Goal: Find specific page/section: Find specific page/section

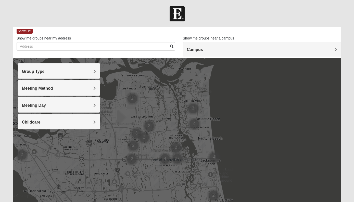
scroll to position [52, 0]
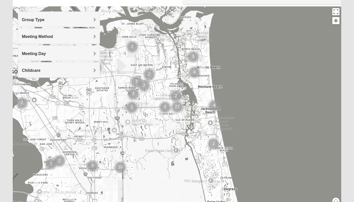
click at [94, 17] on div "Group Type" at bounding box center [59, 19] width 82 height 15
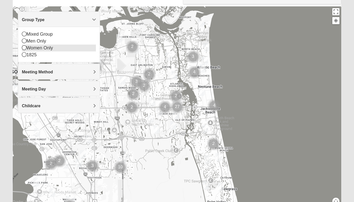
click at [23, 48] on icon at bounding box center [24, 47] width 5 height 5
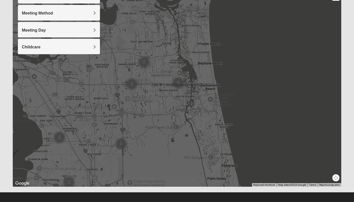
scroll to position [78, 0]
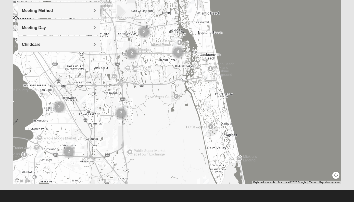
drag, startPoint x: 173, startPoint y: 152, endPoint x: 173, endPoint y: 123, distance: 29.1
click at [173, 123] on div at bounding box center [177, 82] width 329 height 204
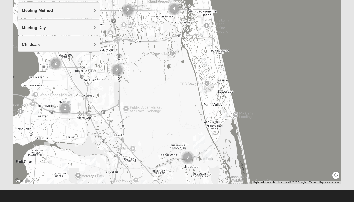
drag, startPoint x: 170, startPoint y: 135, endPoint x: 163, endPoint y: 82, distance: 53.3
click at [163, 82] on div at bounding box center [177, 82] width 329 height 204
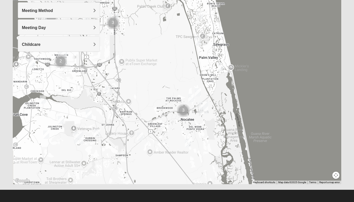
drag, startPoint x: 162, startPoint y: 116, endPoint x: 175, endPoint y: 74, distance: 44.2
click at [175, 74] on div at bounding box center [177, 82] width 329 height 204
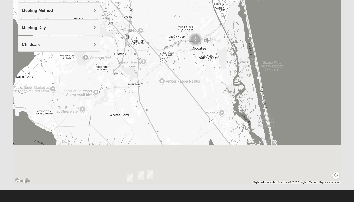
drag, startPoint x: 172, startPoint y: 133, endPoint x: 174, endPoint y: 62, distance: 70.5
click at [174, 62] on div at bounding box center [177, 82] width 329 height 204
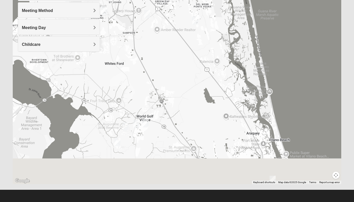
drag, startPoint x: 176, startPoint y: 92, endPoint x: 171, endPoint y: 38, distance: 54.3
click at [171, 38] on div at bounding box center [177, 82] width 329 height 204
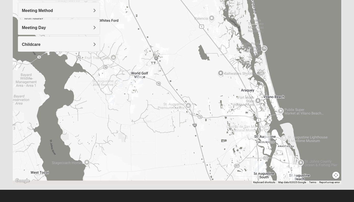
drag, startPoint x: 202, startPoint y: 106, endPoint x: 191, endPoint y: 30, distance: 76.6
click at [191, 30] on div at bounding box center [177, 82] width 329 height 204
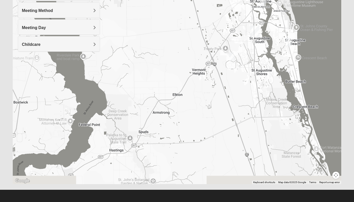
drag, startPoint x: 201, startPoint y: 86, endPoint x: 204, endPoint y: 3, distance: 83.3
click at [204, 3] on div at bounding box center [177, 82] width 329 height 204
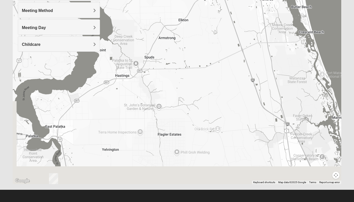
drag, startPoint x: 203, startPoint y: 78, endPoint x: 210, endPoint y: 3, distance: 75.8
click at [210, 3] on div at bounding box center [177, 82] width 329 height 204
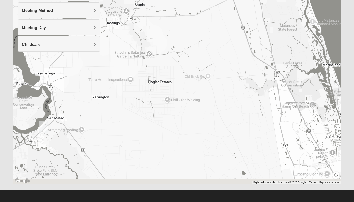
drag, startPoint x: 228, startPoint y: 84, endPoint x: 218, endPoint y: 13, distance: 71.9
click at [218, 13] on div at bounding box center [177, 82] width 329 height 204
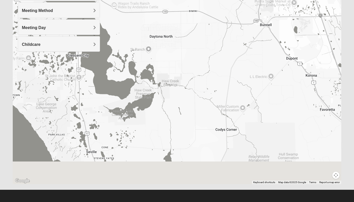
drag, startPoint x: 240, startPoint y: 174, endPoint x: 215, endPoint y: 16, distance: 160.0
click at [215, 16] on div at bounding box center [177, 82] width 329 height 204
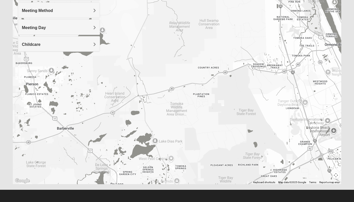
drag, startPoint x: 229, startPoint y: 173, endPoint x: 155, endPoint y: 47, distance: 146.3
click at [155, 47] on div at bounding box center [177, 82] width 329 height 204
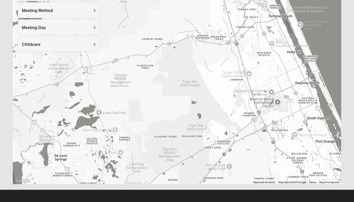
drag, startPoint x: 278, startPoint y: 138, endPoint x: 221, endPoint y: 109, distance: 63.5
click at [221, 109] on div at bounding box center [177, 82] width 329 height 204
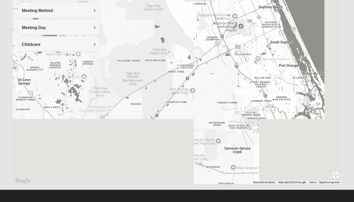
drag, startPoint x: 252, startPoint y: 158, endPoint x: 210, endPoint y: 75, distance: 93.7
click at [210, 75] on div at bounding box center [177, 82] width 329 height 204
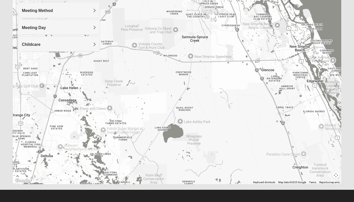
drag, startPoint x: 234, startPoint y: 146, endPoint x: 194, endPoint y: 40, distance: 113.5
click at [194, 40] on div at bounding box center [177, 82] width 329 height 204
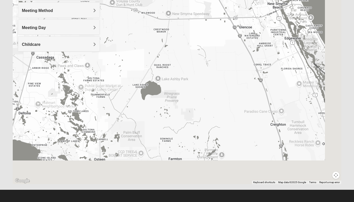
drag, startPoint x: 217, startPoint y: 115, endPoint x: 180, endPoint y: 25, distance: 98.0
click at [180, 25] on div at bounding box center [177, 82] width 329 height 204
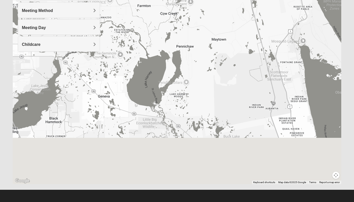
drag, startPoint x: 212, startPoint y: 115, endPoint x: 196, endPoint y: 7, distance: 109.4
click at [196, 7] on div at bounding box center [177, 82] width 329 height 204
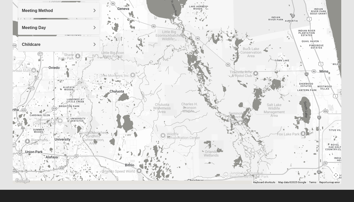
drag, startPoint x: 201, startPoint y: 90, endPoint x: 222, endPoint y: 3, distance: 89.1
click at [222, 3] on div at bounding box center [177, 82] width 329 height 204
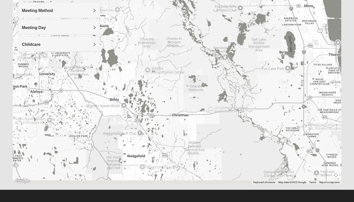
drag, startPoint x: 217, startPoint y: 137, endPoint x: 210, endPoint y: 39, distance: 98.5
click at [210, 39] on div at bounding box center [177, 82] width 329 height 204
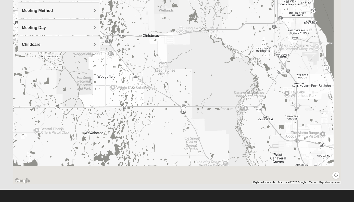
drag, startPoint x: 246, startPoint y: 118, endPoint x: 196, endPoint y: 64, distance: 73.3
click at [196, 64] on div at bounding box center [177, 82] width 329 height 204
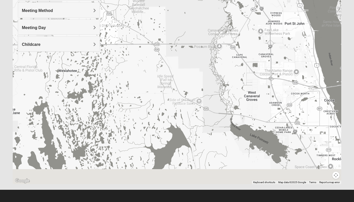
drag, startPoint x: 243, startPoint y: 113, endPoint x: 229, endPoint y: 54, distance: 60.8
click at [229, 54] on div at bounding box center [177, 82] width 329 height 204
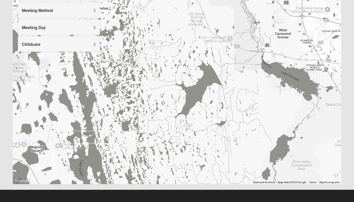
drag, startPoint x: 203, startPoint y: 133, endPoint x: 236, endPoint y: 70, distance: 70.8
click at [236, 70] on div at bounding box center [177, 82] width 329 height 204
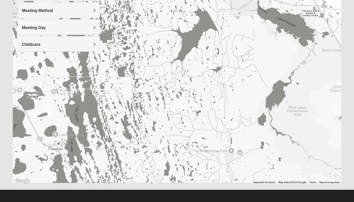
drag, startPoint x: 222, startPoint y: 143, endPoint x: 212, endPoint y: 67, distance: 76.0
click at [212, 67] on div at bounding box center [177, 82] width 329 height 204
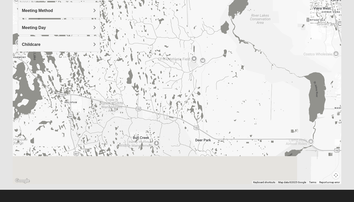
drag, startPoint x: 225, startPoint y: 106, endPoint x: 196, endPoint y: 31, distance: 80.8
click at [196, 31] on div at bounding box center [177, 82] width 329 height 204
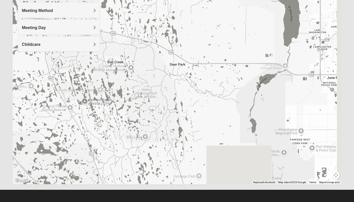
drag, startPoint x: 234, startPoint y: 100, endPoint x: 209, endPoint y: 34, distance: 69.9
click at [209, 34] on div at bounding box center [177, 82] width 329 height 204
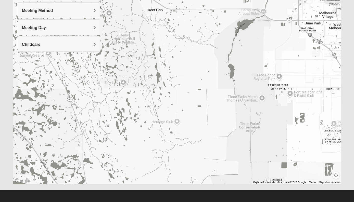
drag, startPoint x: 229, startPoint y: 135, endPoint x: 208, endPoint y: 79, distance: 60.2
click at [208, 79] on div at bounding box center [177, 82] width 329 height 204
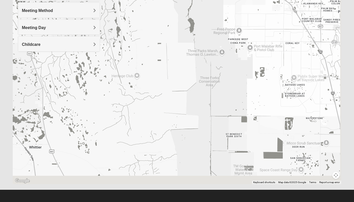
drag, startPoint x: 211, startPoint y: 129, endPoint x: 162, endPoint y: 81, distance: 68.4
click at [162, 81] on div at bounding box center [177, 82] width 329 height 204
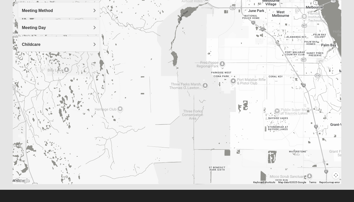
drag, startPoint x: 273, startPoint y: 86, endPoint x: 269, endPoint y: 123, distance: 37.5
click at [269, 123] on div at bounding box center [177, 82] width 329 height 204
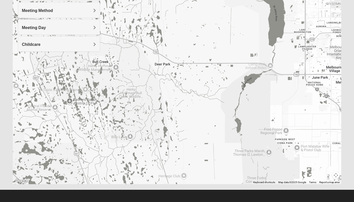
drag, startPoint x: 210, startPoint y: 39, endPoint x: 270, endPoint y: 106, distance: 90.5
click at [270, 106] on div at bounding box center [177, 82] width 329 height 204
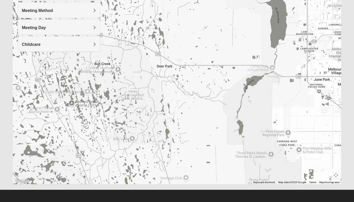
click at [336, 176] on button "Map camera controls" at bounding box center [336, 175] width 7 height 7
click at [328, 176] on button "Zoom out" at bounding box center [327, 175] width 7 height 7
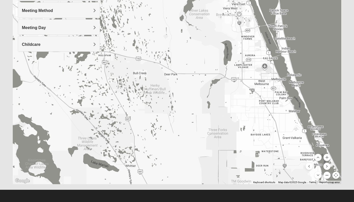
click at [328, 176] on button "Zoom out" at bounding box center [327, 175] width 7 height 7
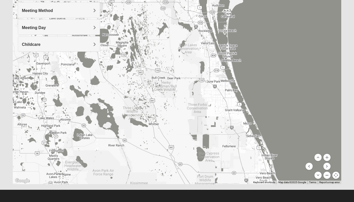
click at [328, 176] on button "Zoom out" at bounding box center [327, 175] width 7 height 7
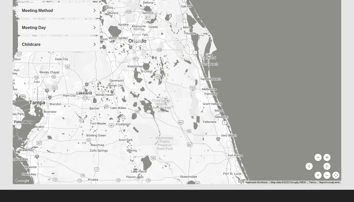
drag, startPoint x: 163, startPoint y: 132, endPoint x: 186, endPoint y: 155, distance: 32.5
click at [186, 155] on div at bounding box center [177, 82] width 329 height 204
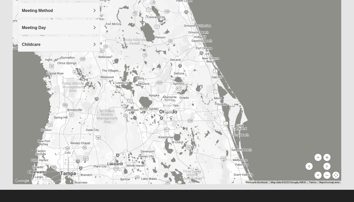
drag, startPoint x: 194, startPoint y: 100, endPoint x: 199, endPoint y: 145, distance: 45.5
click at [200, 147] on div at bounding box center [177, 82] width 329 height 204
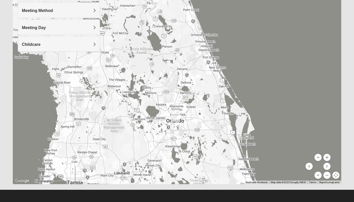
drag
click at [198, 121] on div at bounding box center [177, 82] width 329 height 204
click at [327, 158] on button "Zoom in" at bounding box center [327, 157] width 7 height 7
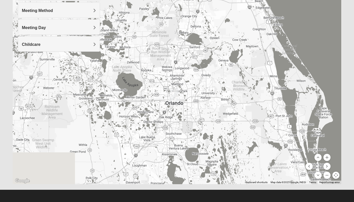
drag, startPoint x: 205, startPoint y: 179, endPoint x: 205, endPoint y: 117, distance: 62.0
click at [205, 117] on div at bounding box center [177, 82] width 329 height 204
